Goal: Information Seeking & Learning: Learn about a topic

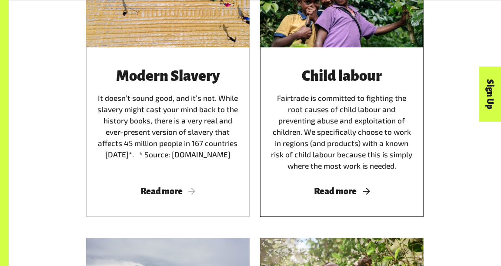
scroll to position [1225, 0]
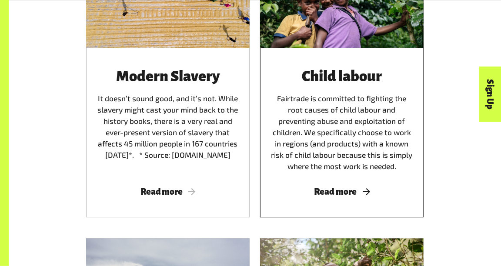
click at [359, 195] on span "Read more" at bounding box center [342, 192] width 143 height 10
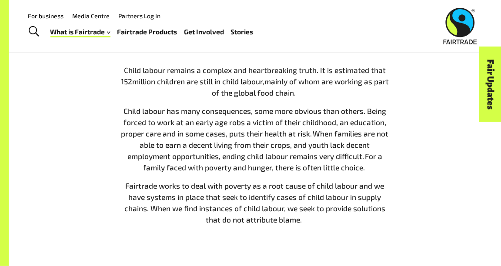
scroll to position [319, 0]
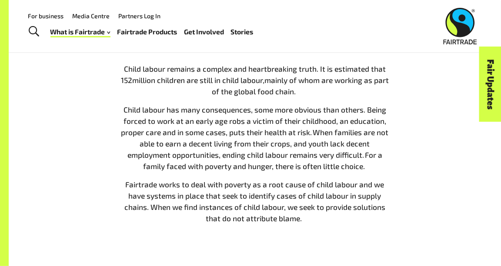
click at [37, 99] on div "Child labour remains a complex and heartbreaking truth. It is estimated that 1 …" at bounding box center [255, 147] width 493 height 224
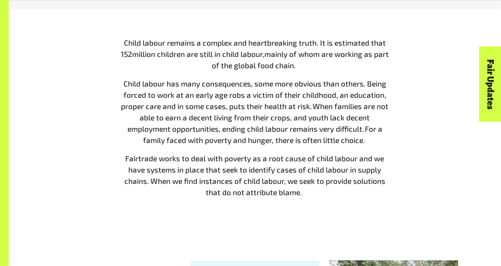
scroll to position [340, 0]
